Goal: Communication & Community: Share content

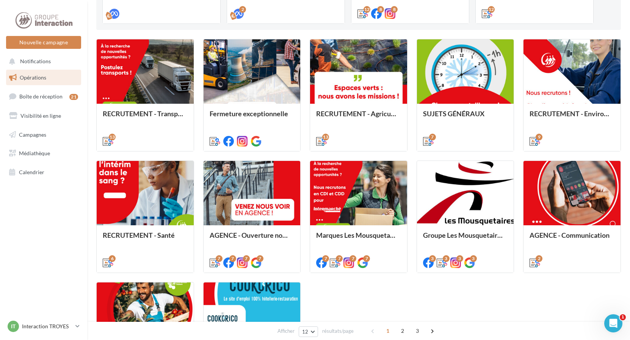
scroll to position [265, 0]
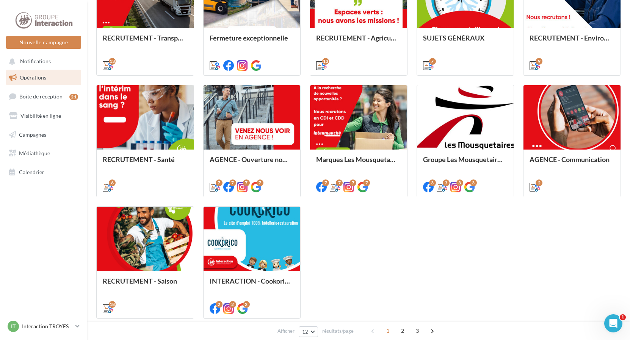
drag, startPoint x: 400, startPoint y: 332, endPoint x: 393, endPoint y: 322, distance: 12.7
click at [400, 332] on span "2" at bounding box center [403, 331] width 12 height 12
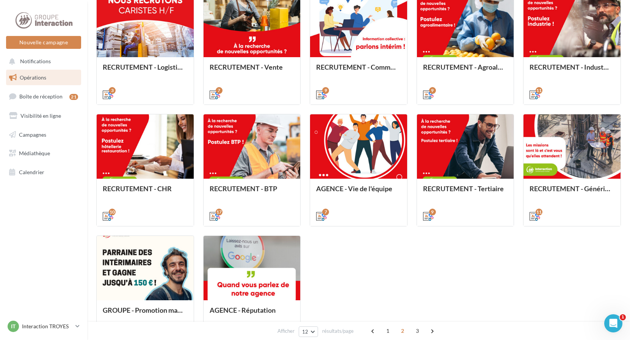
scroll to position [274, 0]
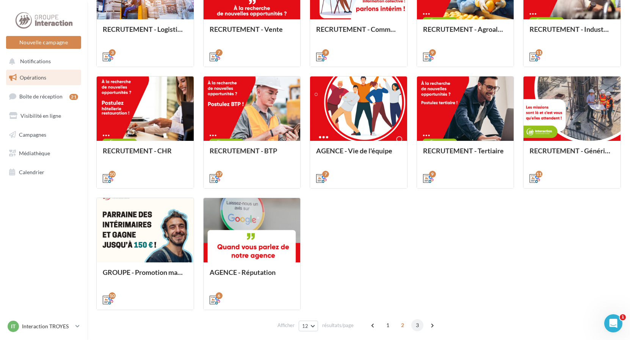
click at [418, 323] on span "3" at bounding box center [417, 326] width 12 height 12
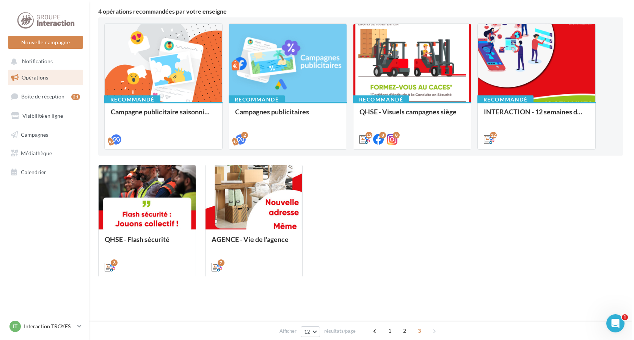
scroll to position [0, 0]
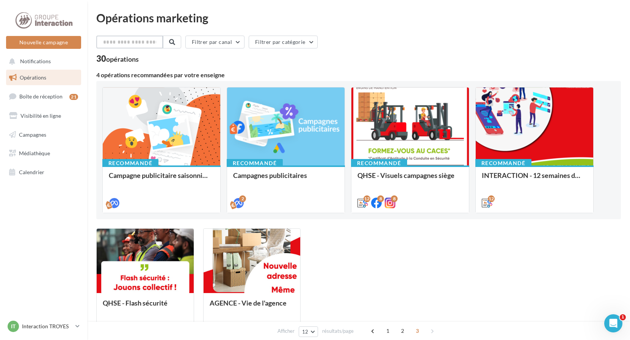
click at [129, 45] on input "text" at bounding box center [129, 42] width 67 height 13
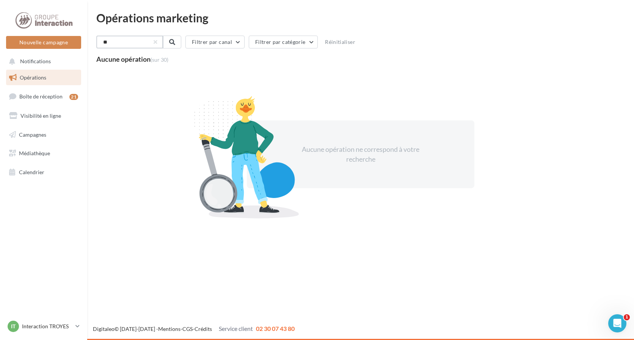
type input "*"
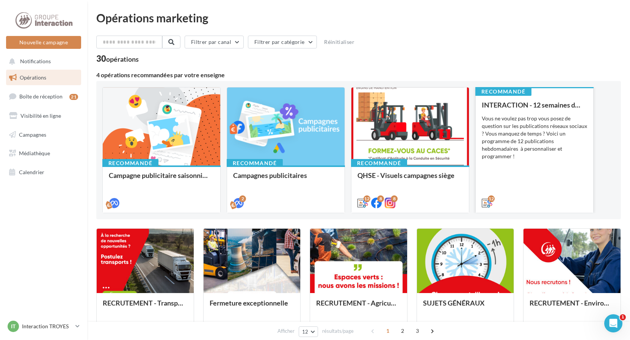
click at [558, 155] on div "Vous ne voulez pas trop vous posez de question sur les publications réseaux soc…" at bounding box center [534, 138] width 105 height 46
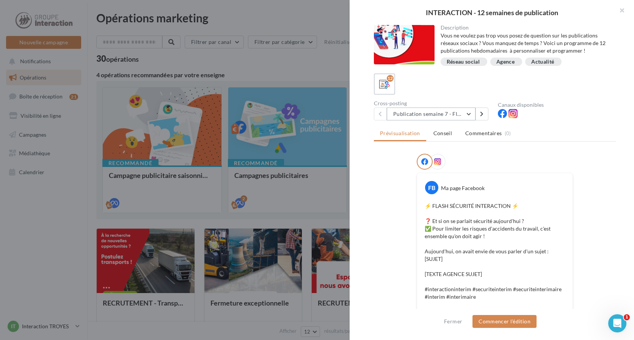
click at [468, 114] on button "Publication semaine 7 - Flash sécurité" at bounding box center [431, 114] width 89 height 13
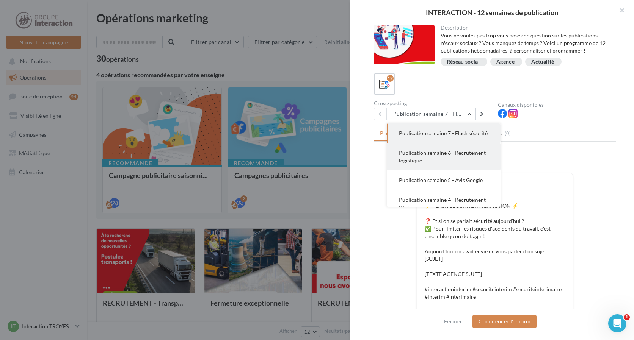
scroll to position [38, 0]
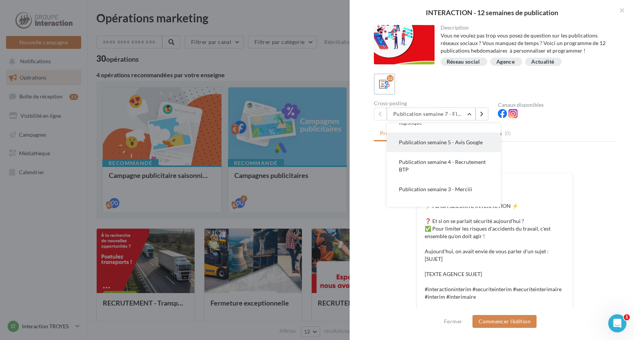
click at [462, 146] on span "Publication semaine 5 - Avis Google" at bounding box center [441, 142] width 84 height 6
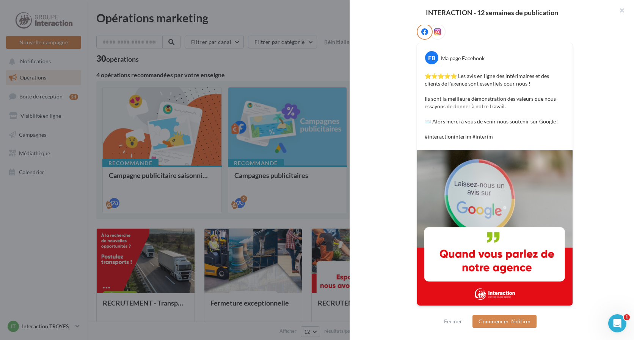
scroll to position [16, 0]
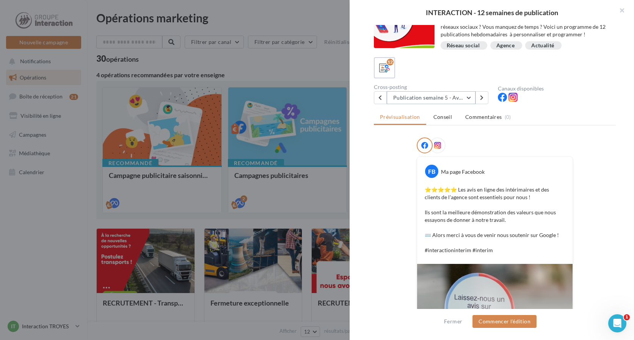
click at [464, 97] on button "Publication semaine 5 - Avis Google" at bounding box center [431, 97] width 89 height 13
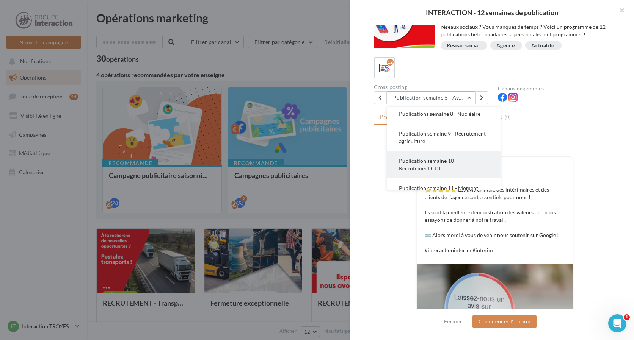
scroll to position [209, 0]
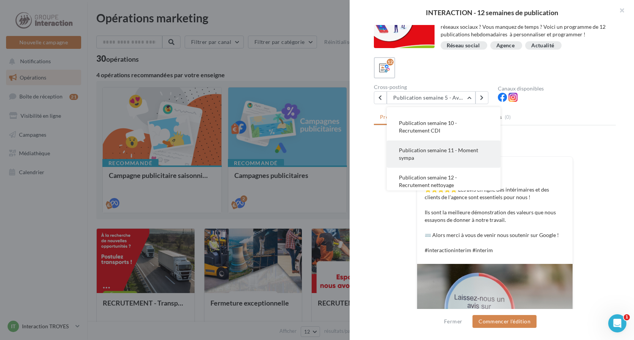
click at [454, 162] on button "Publication semaine 11 - Moment sympa" at bounding box center [444, 154] width 114 height 27
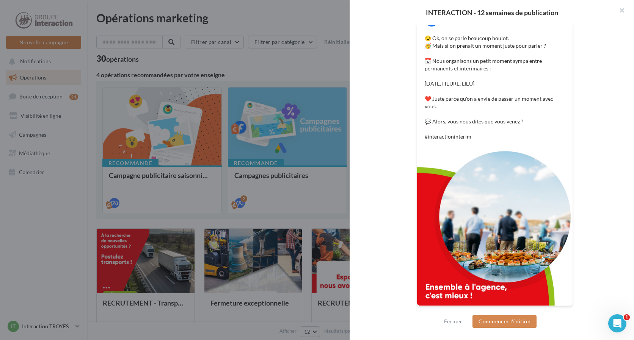
scroll to position [54, 0]
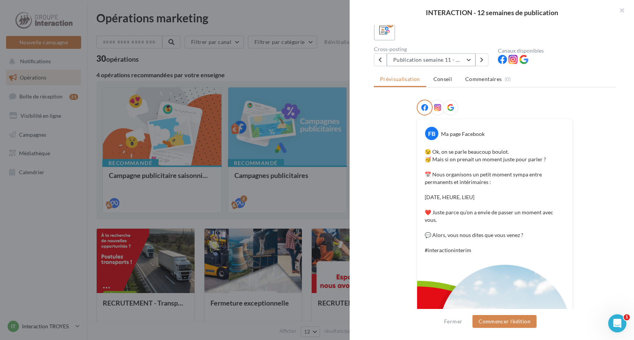
click at [456, 62] on button "Publication semaine 11 - Moment sympa" at bounding box center [431, 59] width 89 height 13
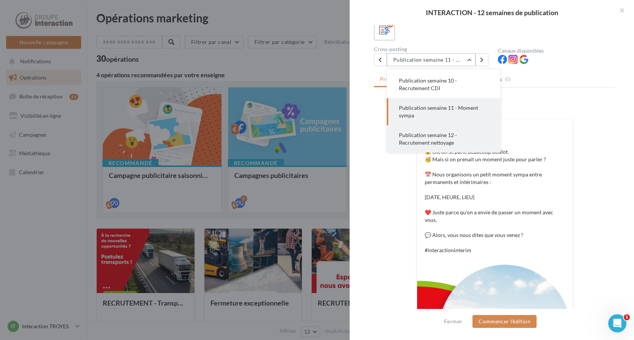
scroll to position [92, 0]
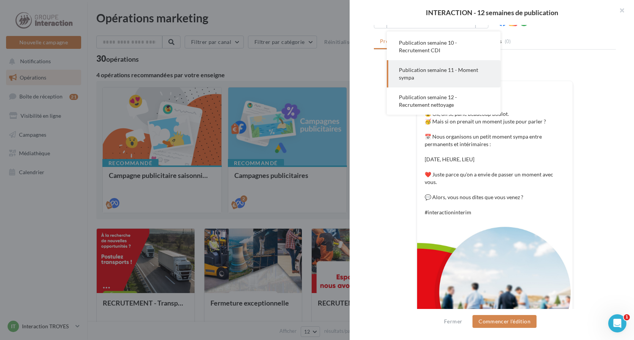
click at [604, 136] on div "FB Ma page Facebook 😉 Ok, on se parle beaucoup boulot. 🥳 Mais si on prenait un …" at bounding box center [495, 227] width 242 height 330
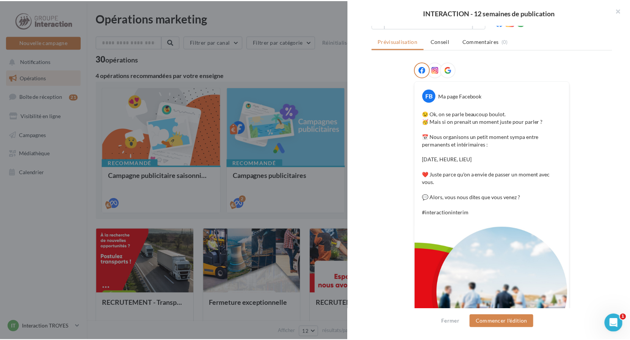
scroll to position [168, 0]
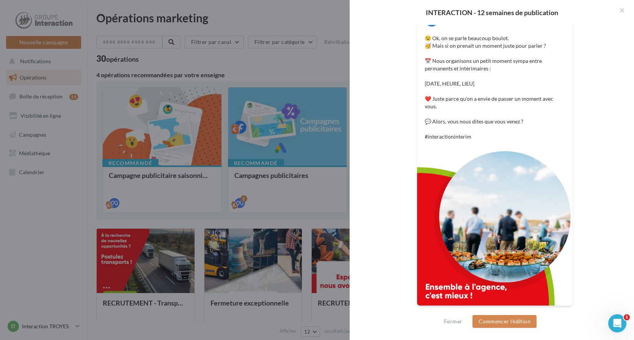
click at [290, 64] on div at bounding box center [317, 170] width 634 height 340
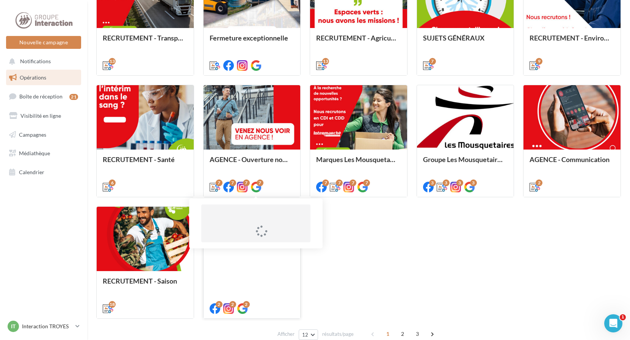
scroll to position [303, 0]
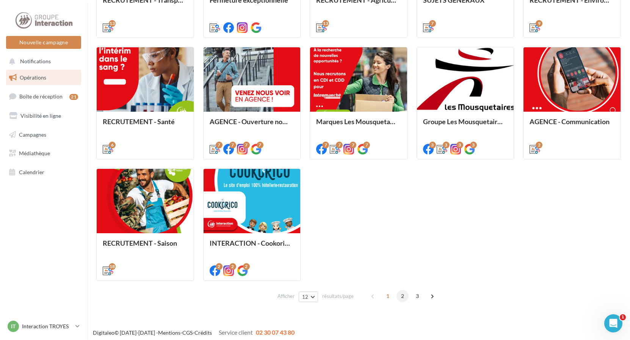
click at [402, 293] on span "2" at bounding box center [403, 296] width 12 height 12
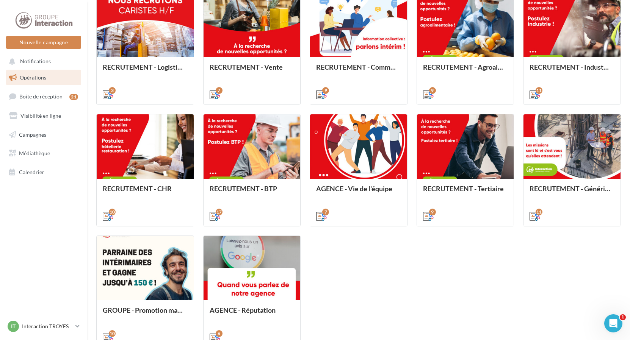
scroll to position [274, 0]
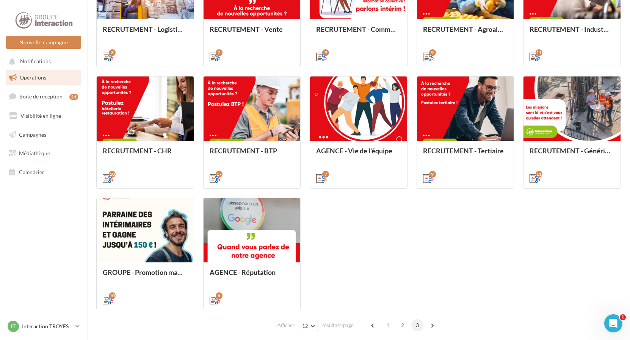
click at [414, 325] on span "3" at bounding box center [417, 326] width 12 height 12
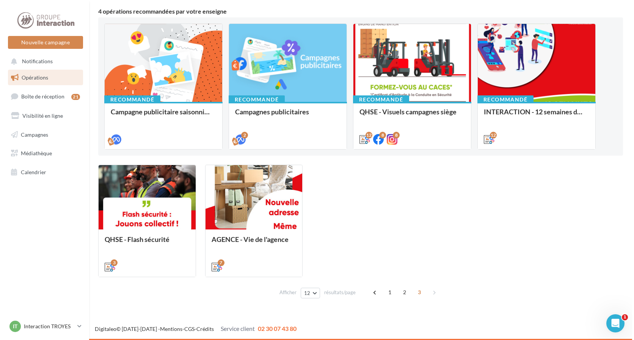
scroll to position [64, 0]
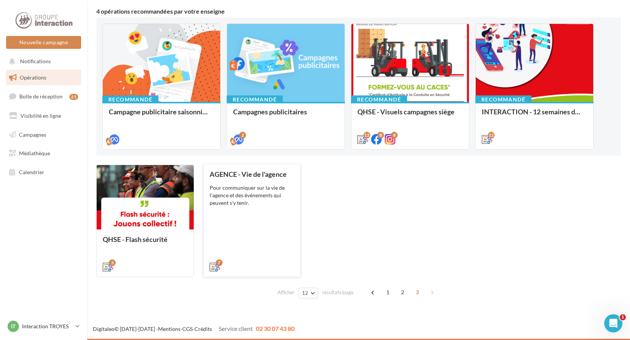
click at [266, 202] on div "Pour communiquer sur la vie de l'agence et des événements qui peuvent s'y tenir." at bounding box center [252, 195] width 85 height 23
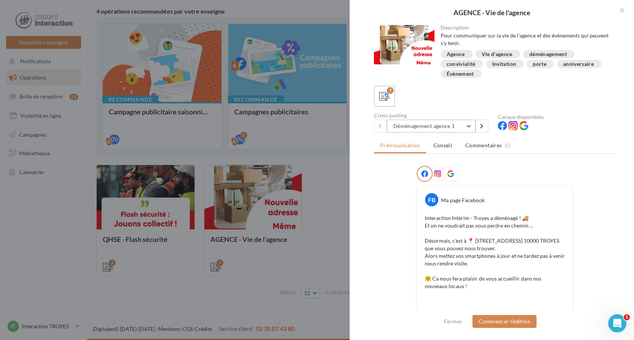
click at [469, 126] on button "Déménagement agence 1" at bounding box center [431, 126] width 89 height 13
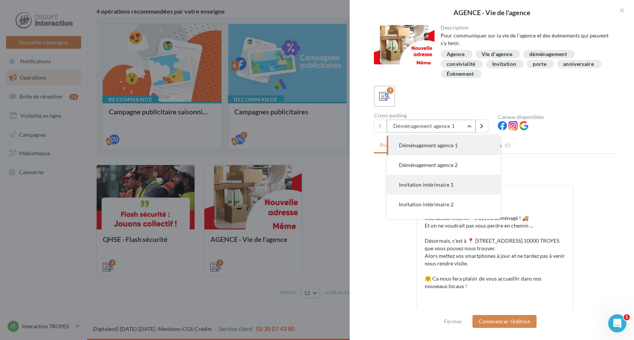
scroll to position [38, 0]
click at [457, 188] on span "Portes ouvertes agence 1" at bounding box center [428, 186] width 59 height 6
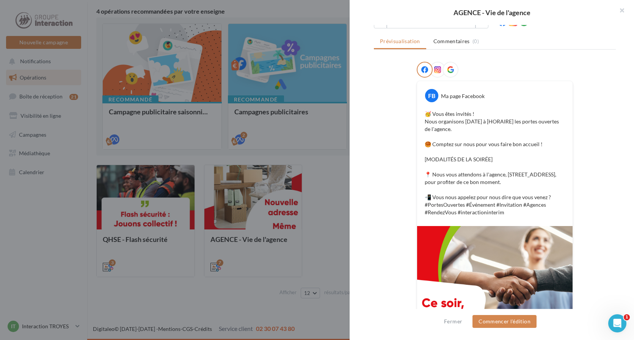
scroll to position [28, 0]
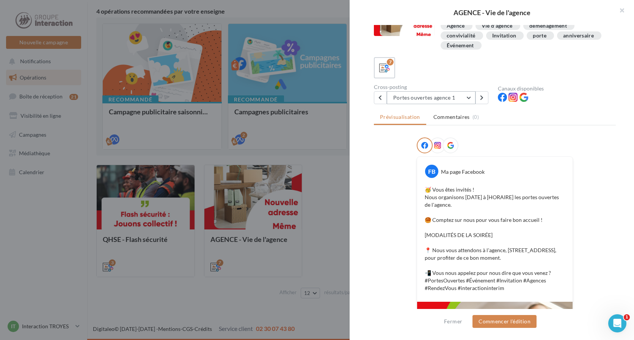
click at [459, 97] on button "Portes ouvertes agence 1" at bounding box center [431, 97] width 89 height 13
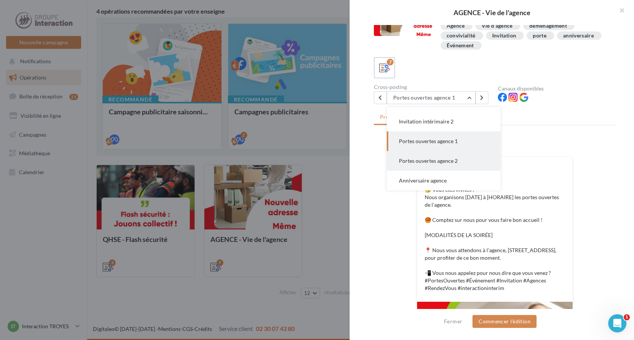
click at [453, 158] on span "Portes ouvertes agence 2" at bounding box center [428, 161] width 59 height 6
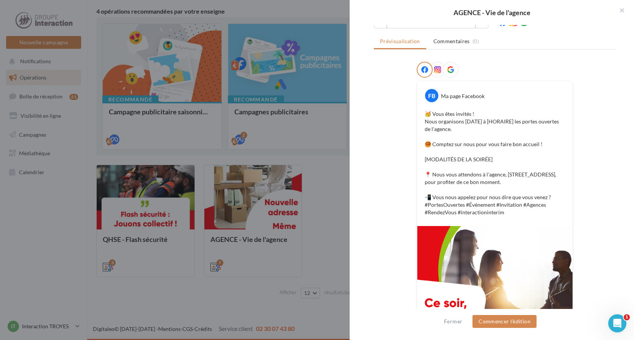
scroll to position [0, 0]
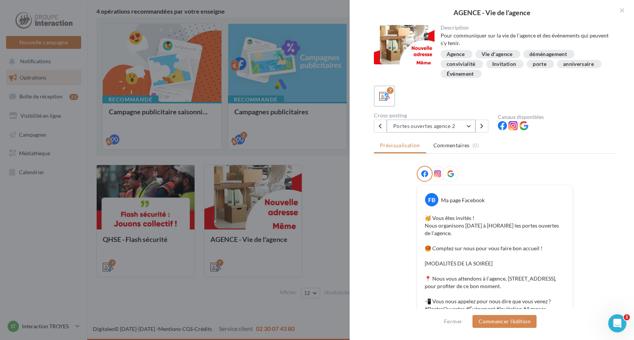
click at [418, 131] on button "Portes ouvertes agence 2" at bounding box center [431, 126] width 89 height 13
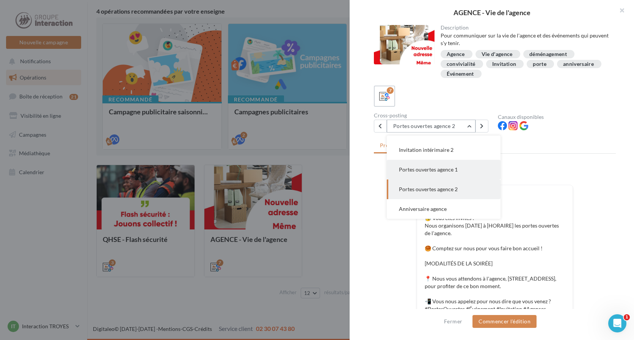
scroll to position [38, 0]
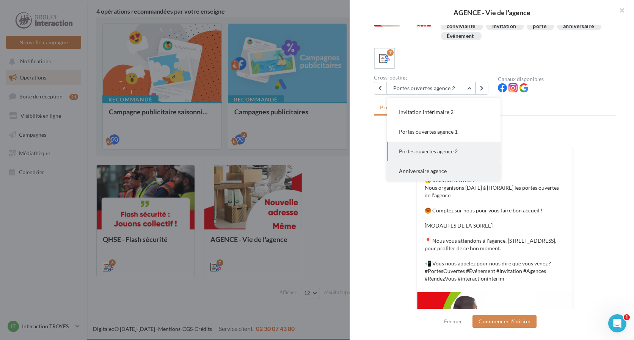
click at [443, 170] on span "Anniversaire agence" at bounding box center [423, 171] width 48 height 6
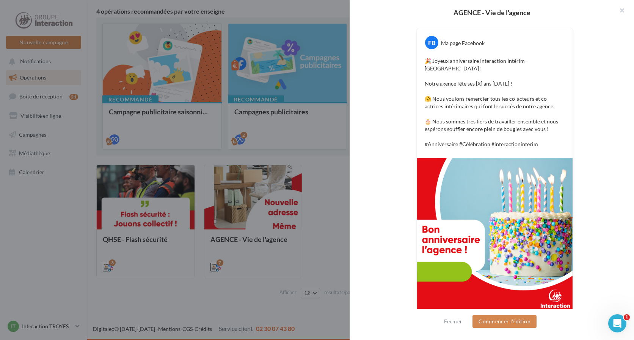
scroll to position [44, 0]
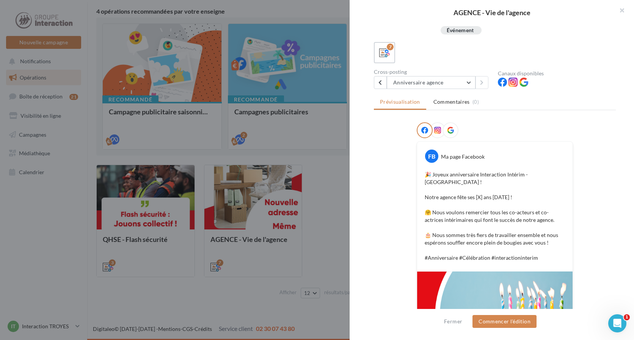
click at [444, 75] on div "Cross-posting Anniversaire agence Déménagement agence 1 Déménagement agence 2 I…" at bounding box center [436, 79] width 124 height 20
click at [445, 86] on button "Anniversaire agence" at bounding box center [431, 82] width 89 height 13
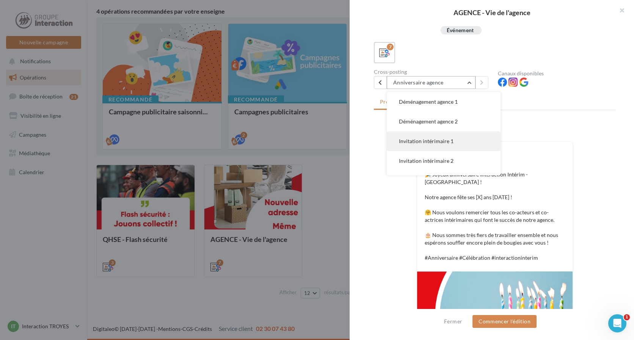
scroll to position [38, 0]
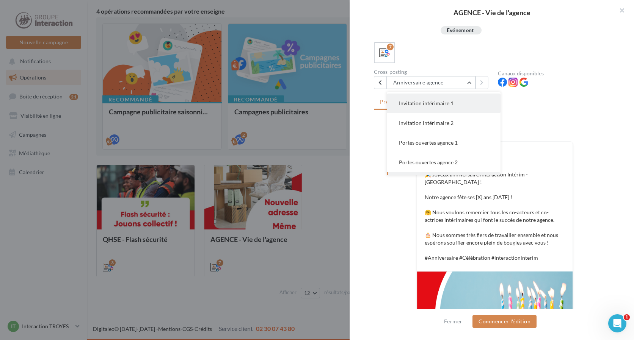
click at [442, 143] on span "Portes ouvertes agence 1" at bounding box center [428, 143] width 59 height 6
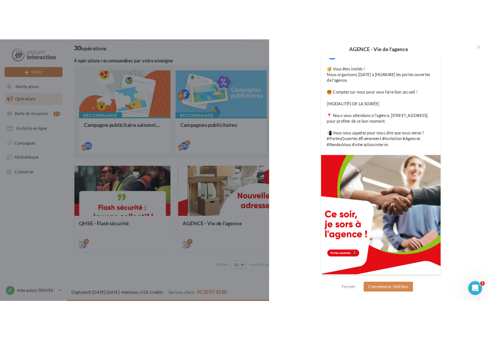
scroll to position [47, 0]
